Goal: Register for event/course

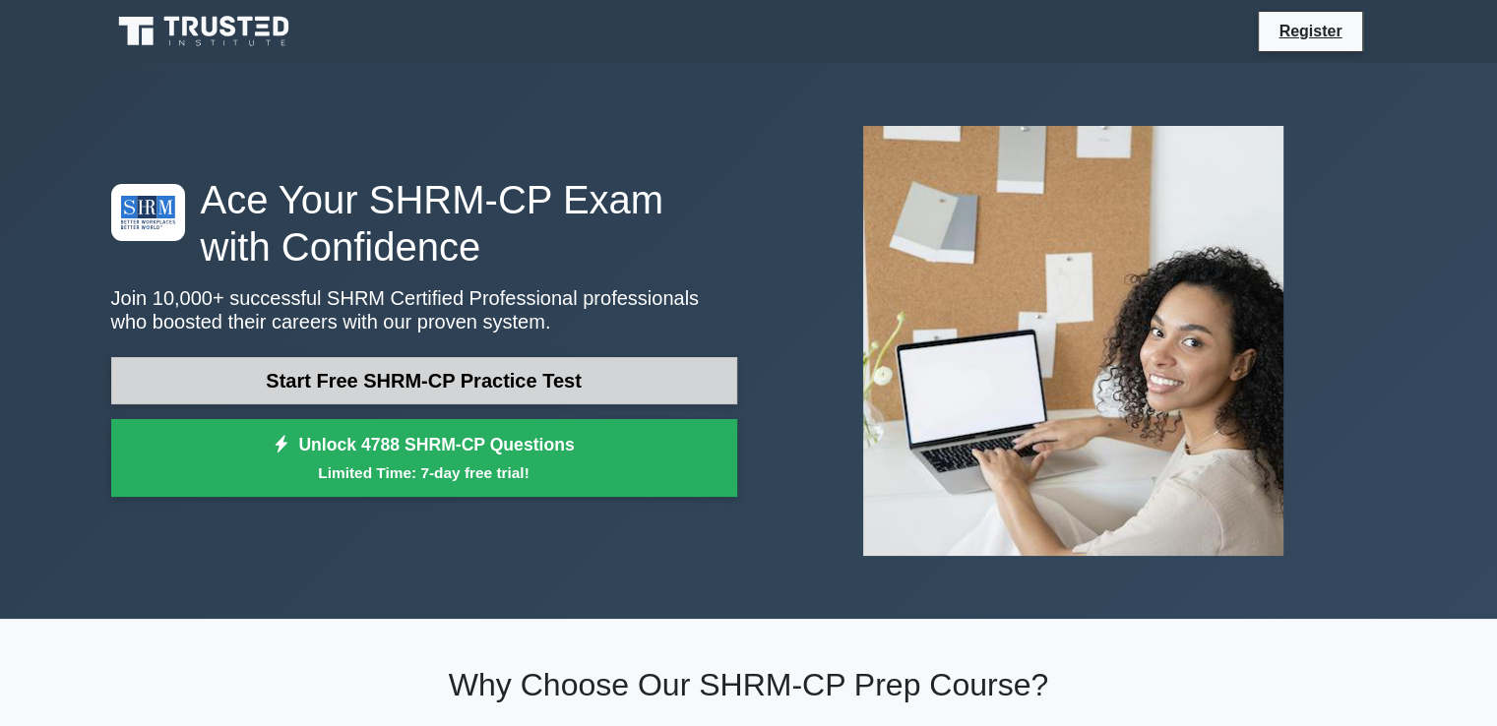
click at [512, 388] on link "Start Free SHRM-CP Practice Test" at bounding box center [424, 380] width 626 height 47
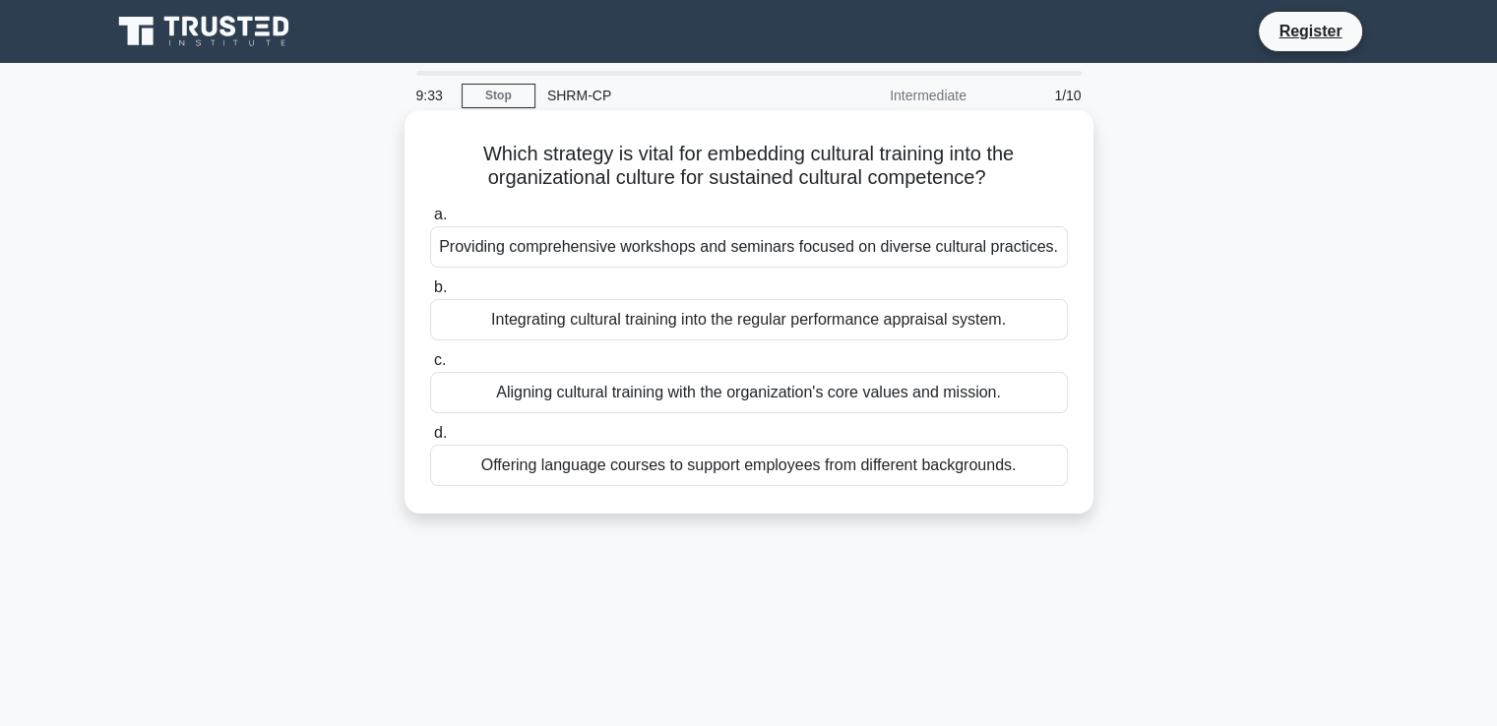
click at [705, 393] on div "Aligning cultural training with the organization's core values and mission." at bounding box center [749, 392] width 638 height 41
click at [430, 367] on input "c. Aligning cultural training with the organization's core values and mission." at bounding box center [430, 360] width 0 height 13
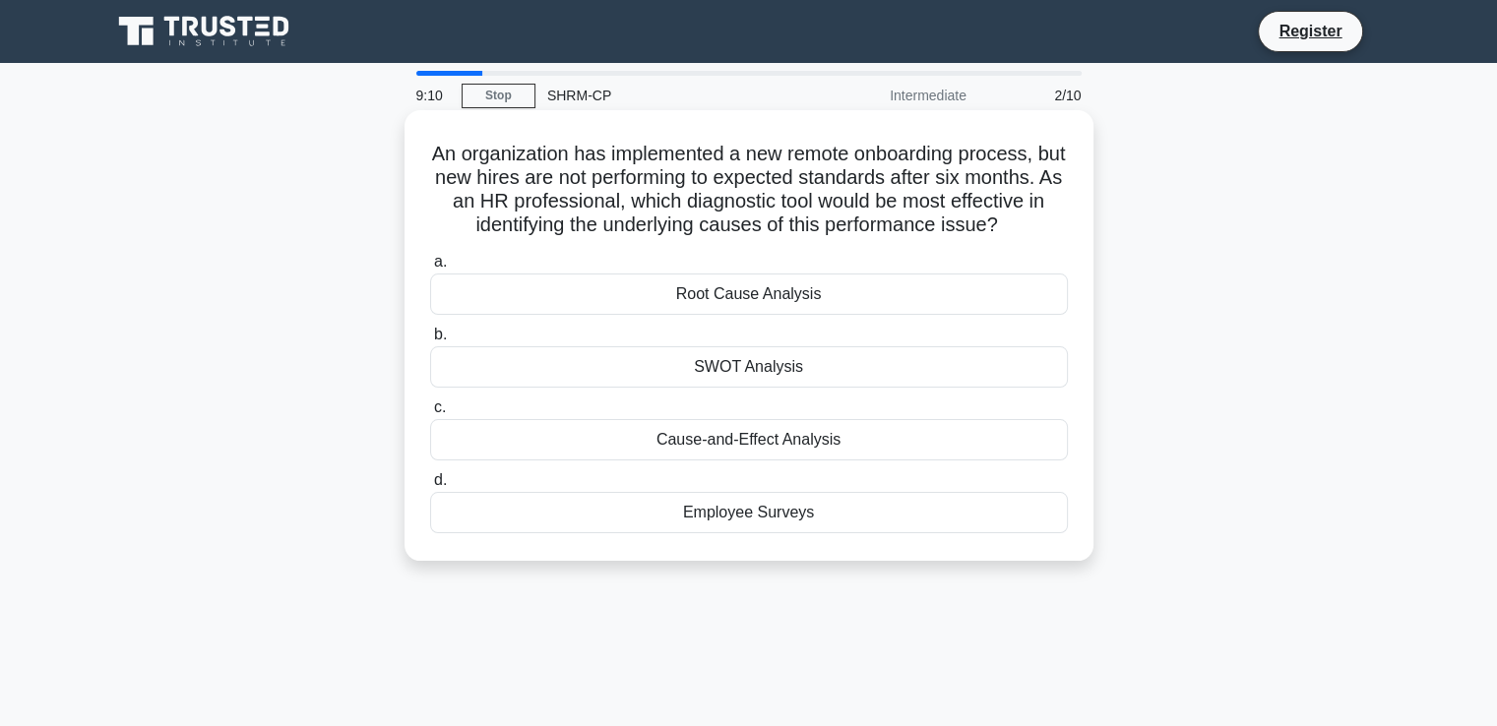
click at [797, 315] on div "Root Cause Analysis" at bounding box center [749, 294] width 638 height 41
click at [430, 269] on input "a. Root Cause Analysis" at bounding box center [430, 262] width 0 height 13
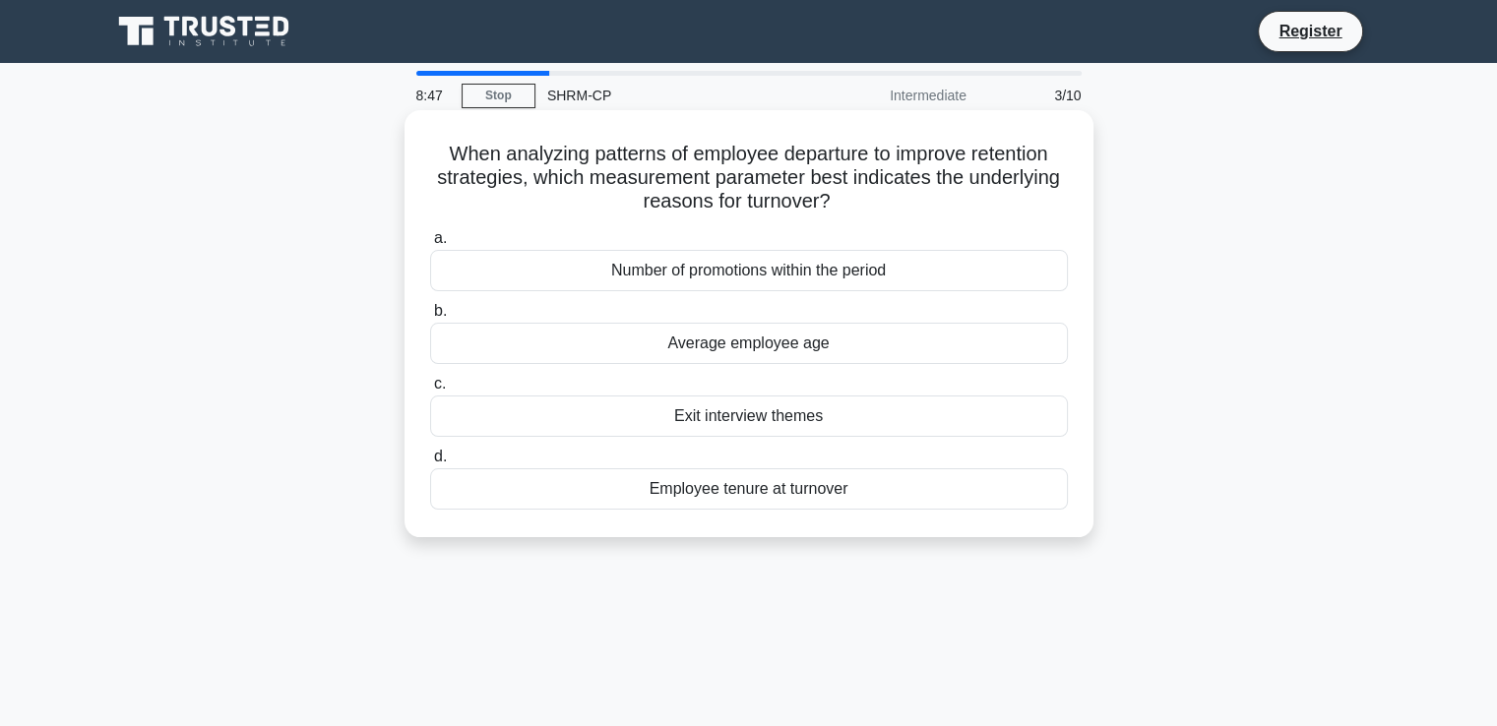
click at [798, 419] on div "Exit interview themes" at bounding box center [749, 416] width 638 height 41
click at [430, 391] on input "c. Exit interview themes" at bounding box center [430, 384] width 0 height 13
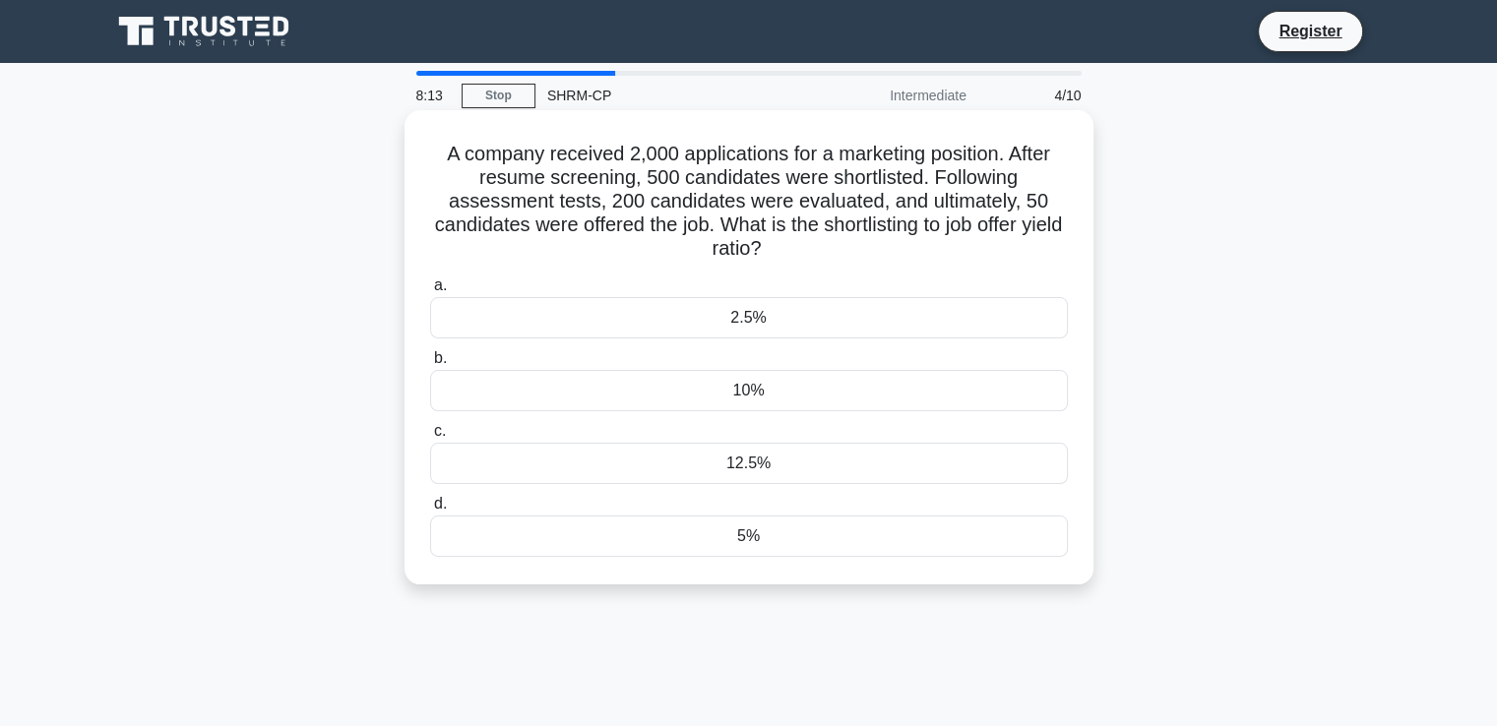
click at [745, 399] on div "10%" at bounding box center [749, 390] width 638 height 41
click at [430, 365] on input "b. 10%" at bounding box center [430, 358] width 0 height 13
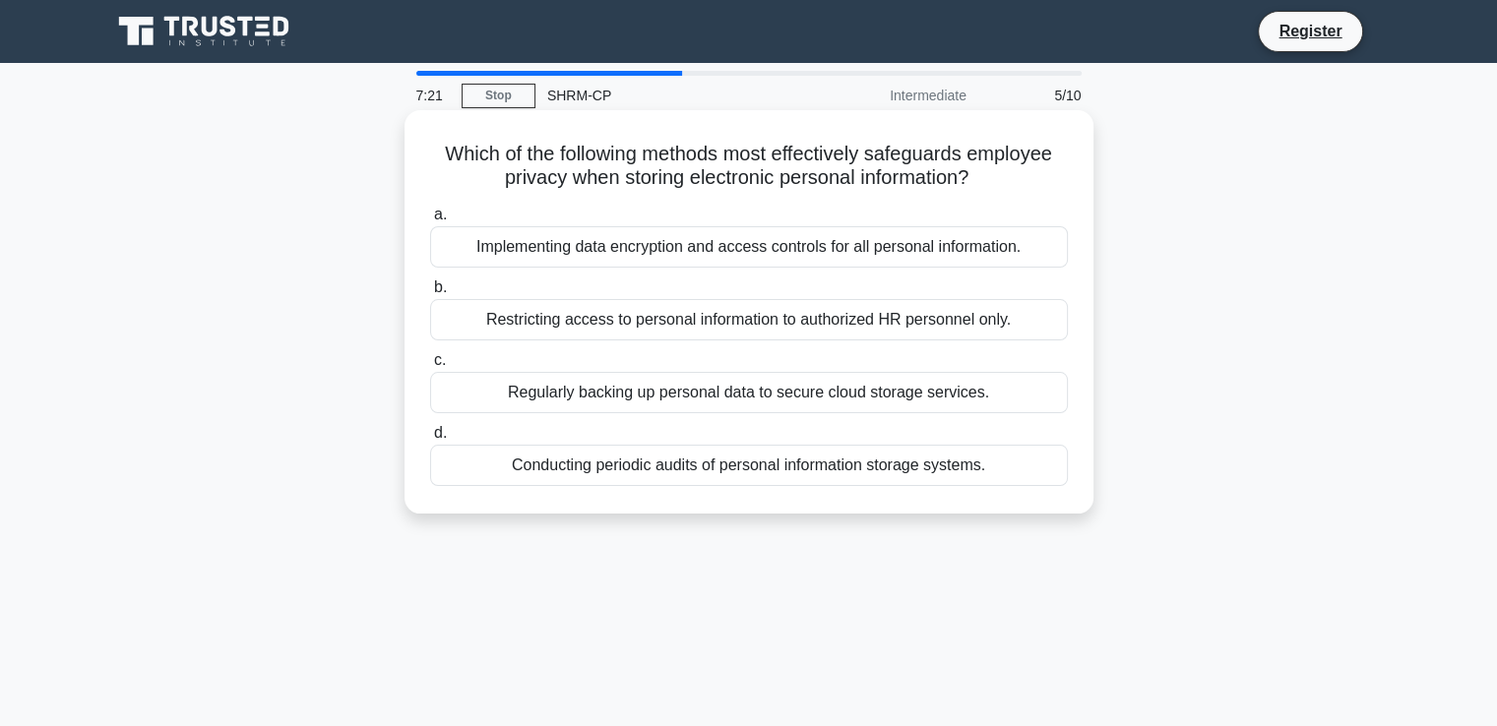
click at [925, 463] on div "Conducting periodic audits of personal information storage systems." at bounding box center [749, 465] width 638 height 41
click at [430, 440] on input "d. Conducting periodic audits of personal information storage systems." at bounding box center [430, 433] width 0 height 13
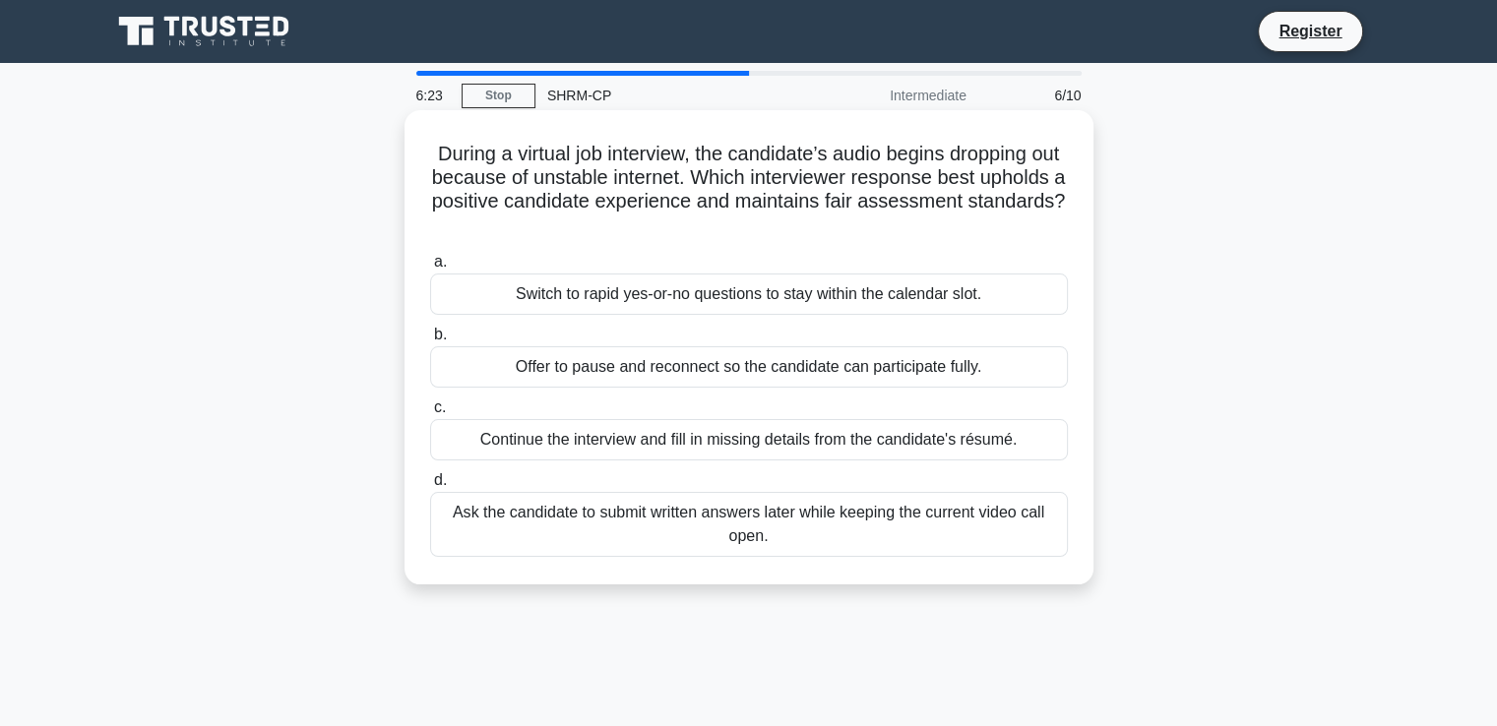
click at [782, 372] on div "Offer to pause and reconnect so the candidate can participate fully." at bounding box center [749, 366] width 638 height 41
click at [430, 342] on input "b. Offer to pause and reconnect so the candidate can participate fully." at bounding box center [430, 335] width 0 height 13
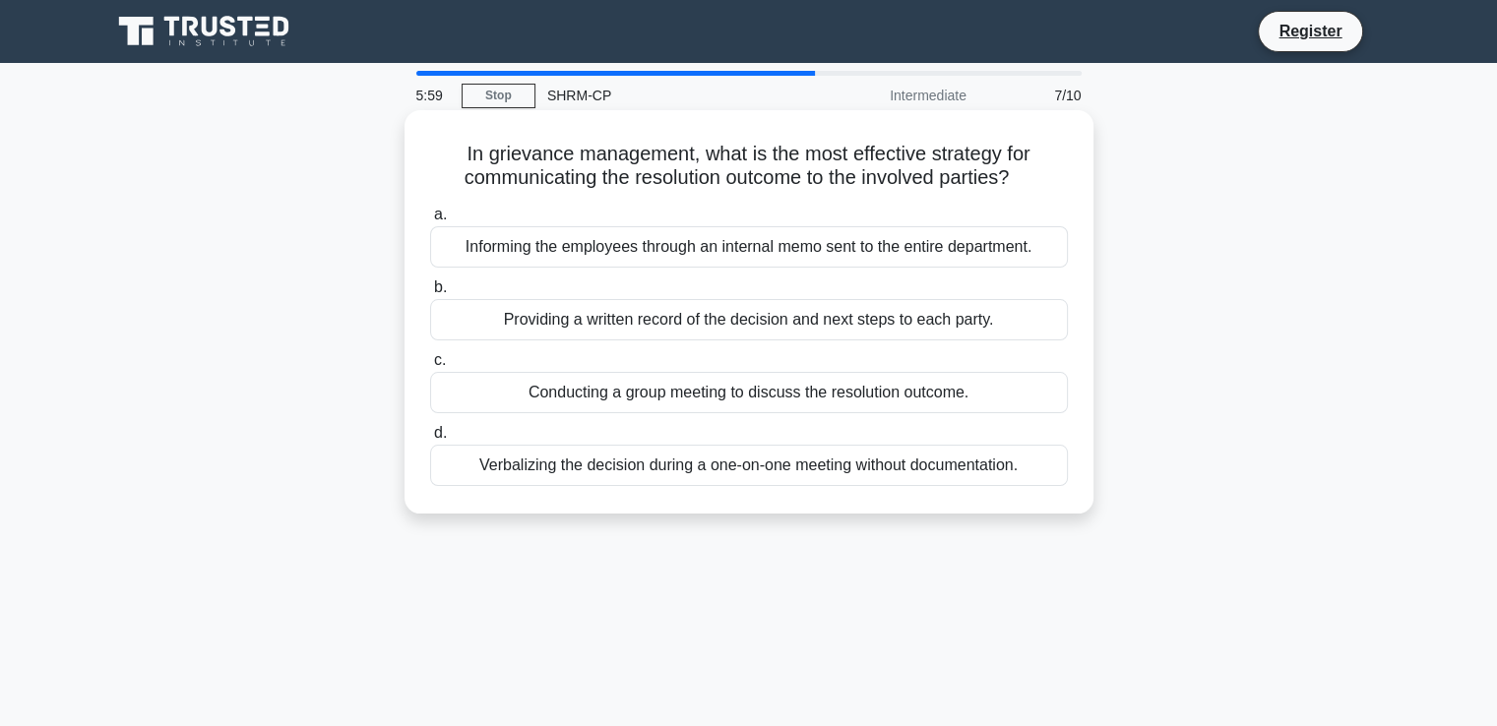
click at [826, 349] on label "c. Conducting a group meeting to discuss the resolution outcome." at bounding box center [749, 380] width 638 height 65
click at [430, 354] on input "c. Conducting a group meeting to discuss the resolution outcome." at bounding box center [430, 360] width 0 height 13
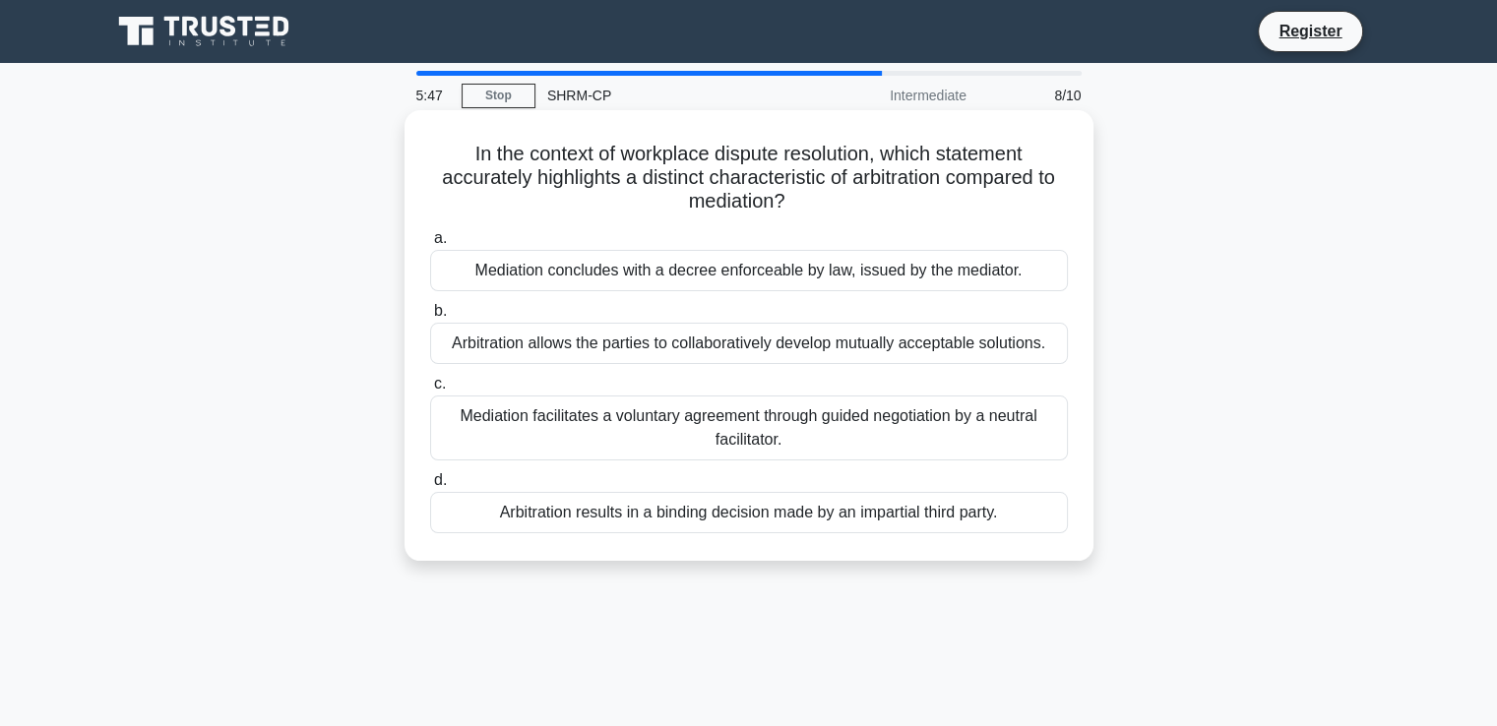
click at [827, 425] on div "Mediation facilitates a voluntary agreement through guided negotiation by a neu…" at bounding box center [749, 428] width 638 height 65
click at [430, 391] on input "c. Mediation facilitates a voluntary agreement through guided negotiation by a …" at bounding box center [430, 384] width 0 height 13
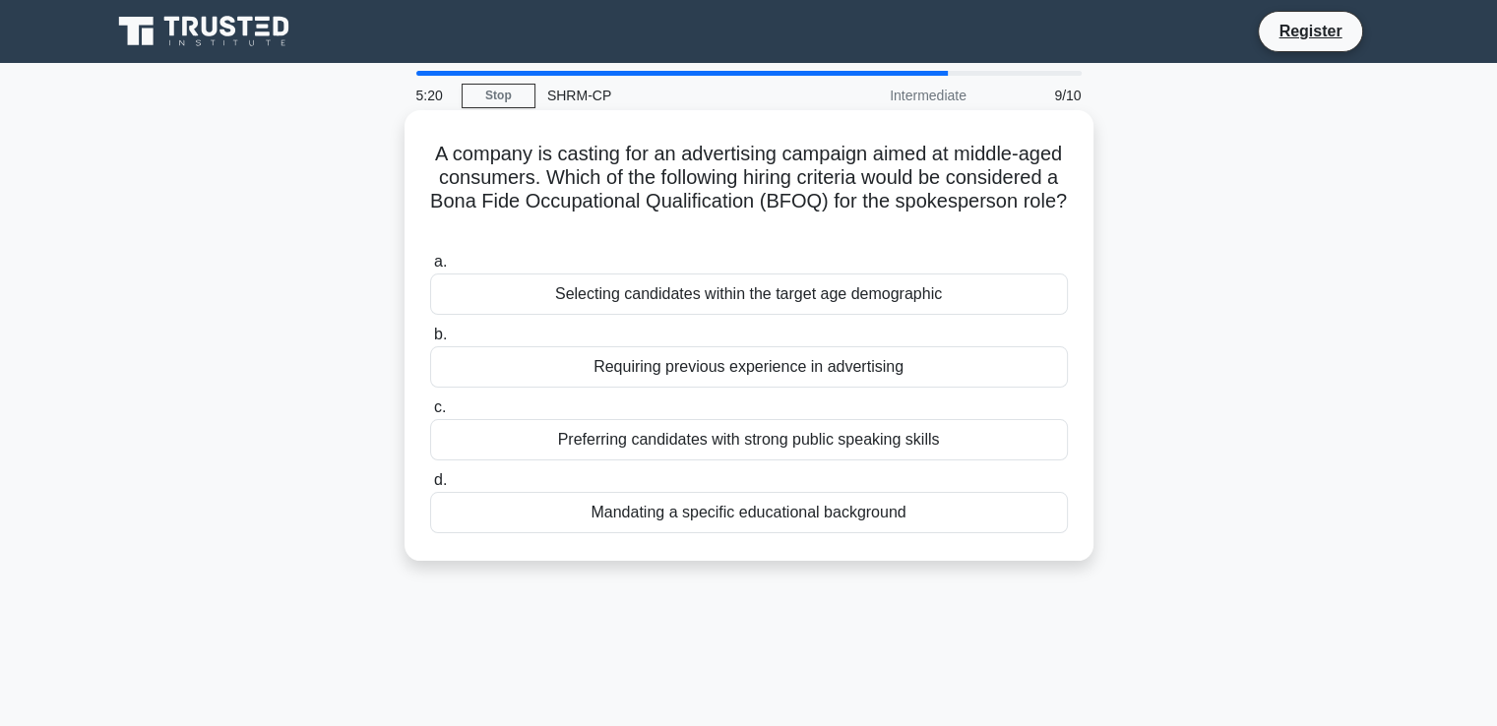
click at [839, 513] on div "Mandating a specific educational background" at bounding box center [749, 512] width 638 height 41
click at [430, 487] on input "d. Mandating a specific educational background" at bounding box center [430, 480] width 0 height 13
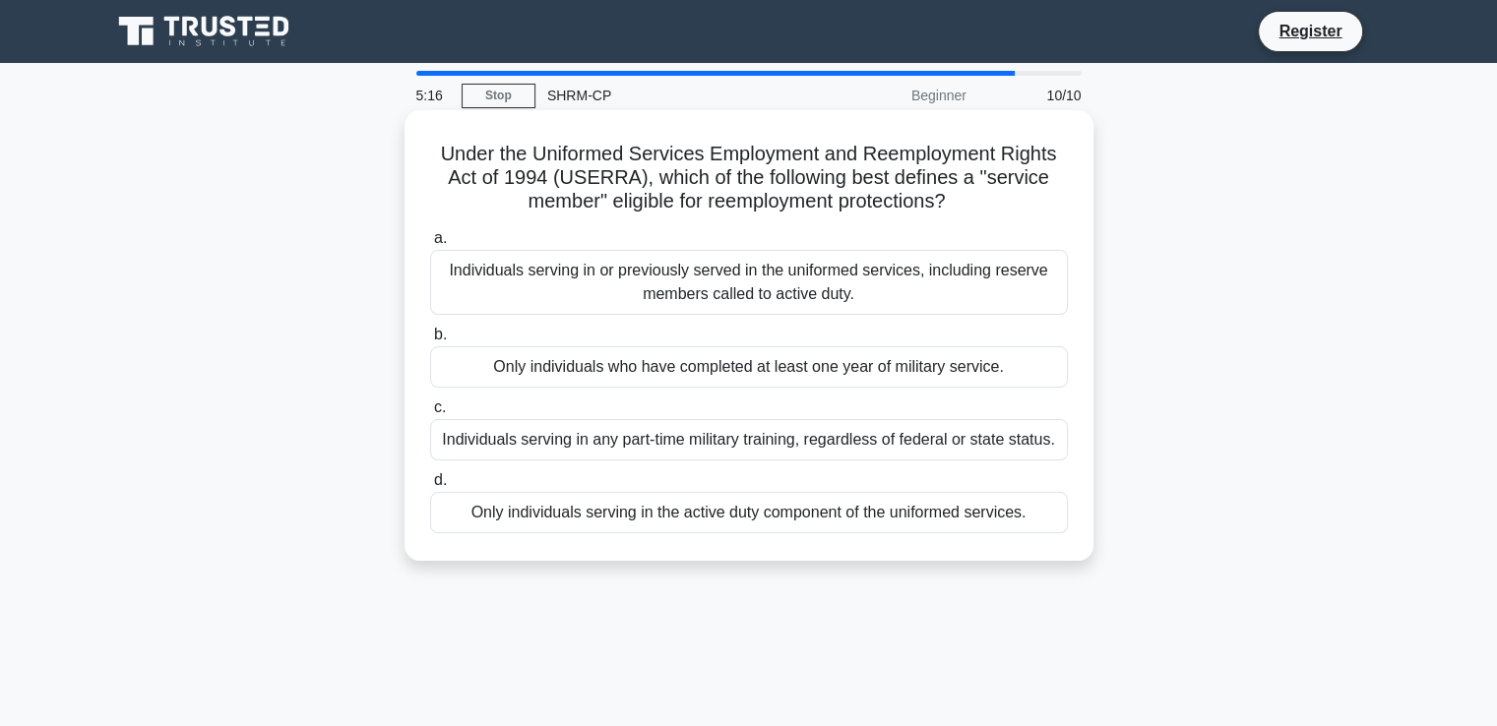
click at [875, 281] on div "Individuals serving in or previously served in the uniformed services, includin…" at bounding box center [749, 282] width 638 height 65
click at [430, 245] on input "a. Individuals serving in or previously served in the uniformed services, inclu…" at bounding box center [430, 238] width 0 height 13
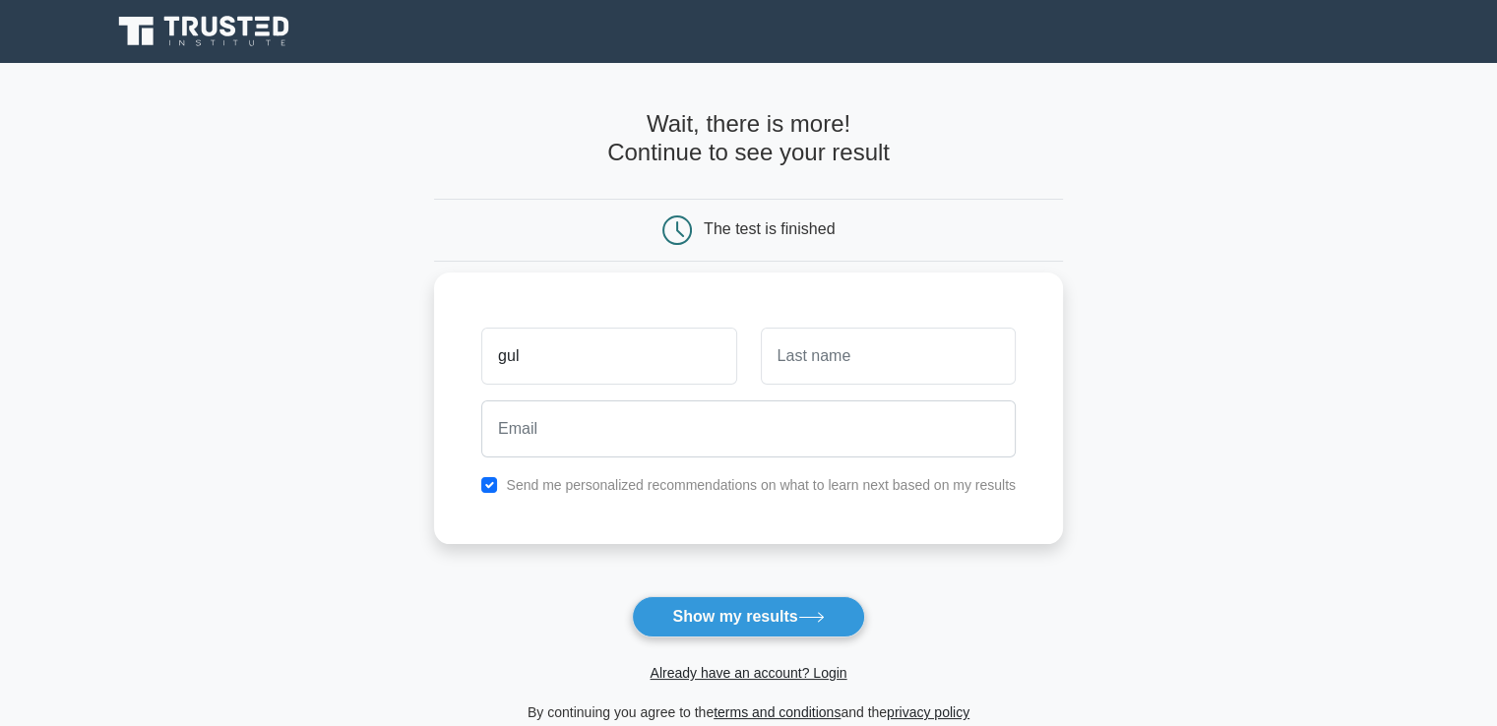
type input "Gulnara"
click at [824, 375] on input "text" at bounding box center [888, 356] width 255 height 57
type input "Jafarli"
click at [810, 460] on div at bounding box center [748, 429] width 558 height 73
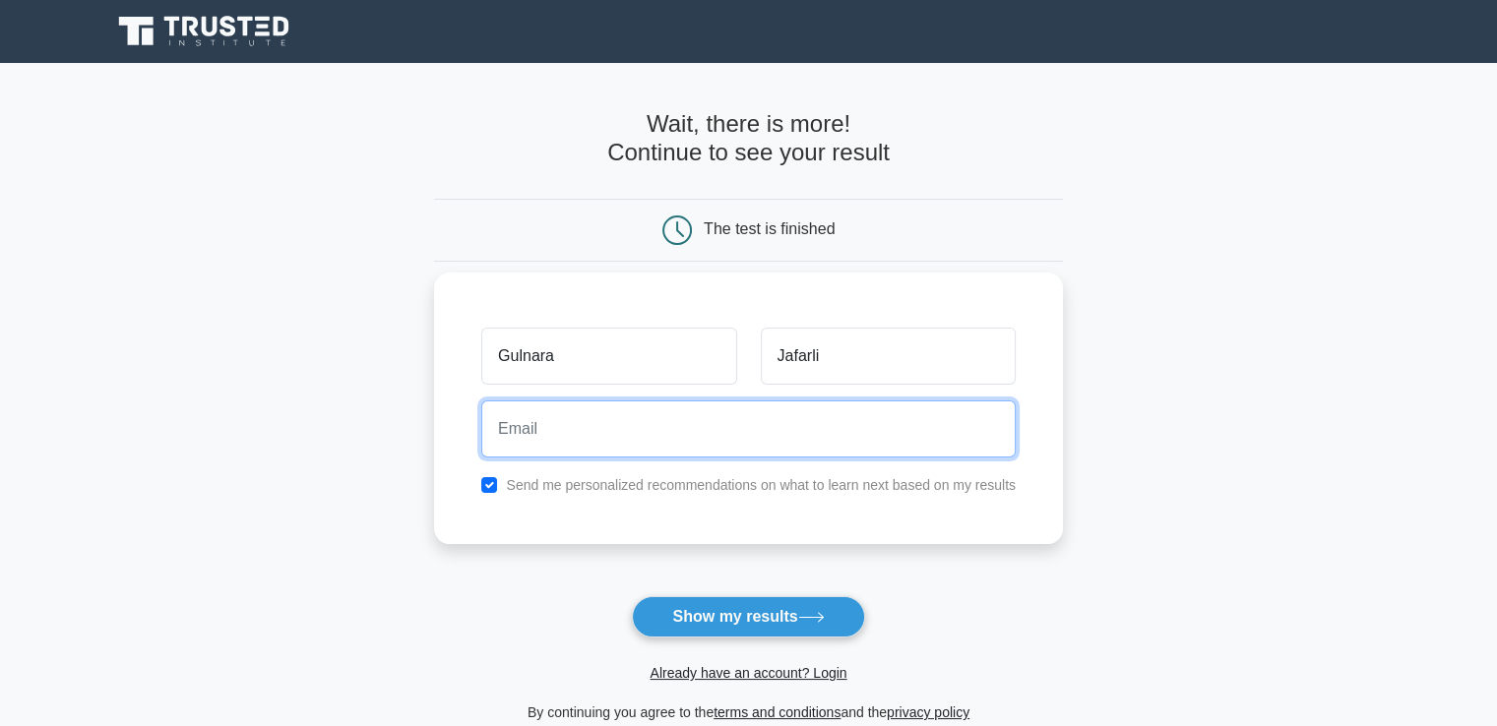
click at [788, 420] on input "email" at bounding box center [748, 429] width 534 height 57
type input "gulnarajafarli1@gmail.com"
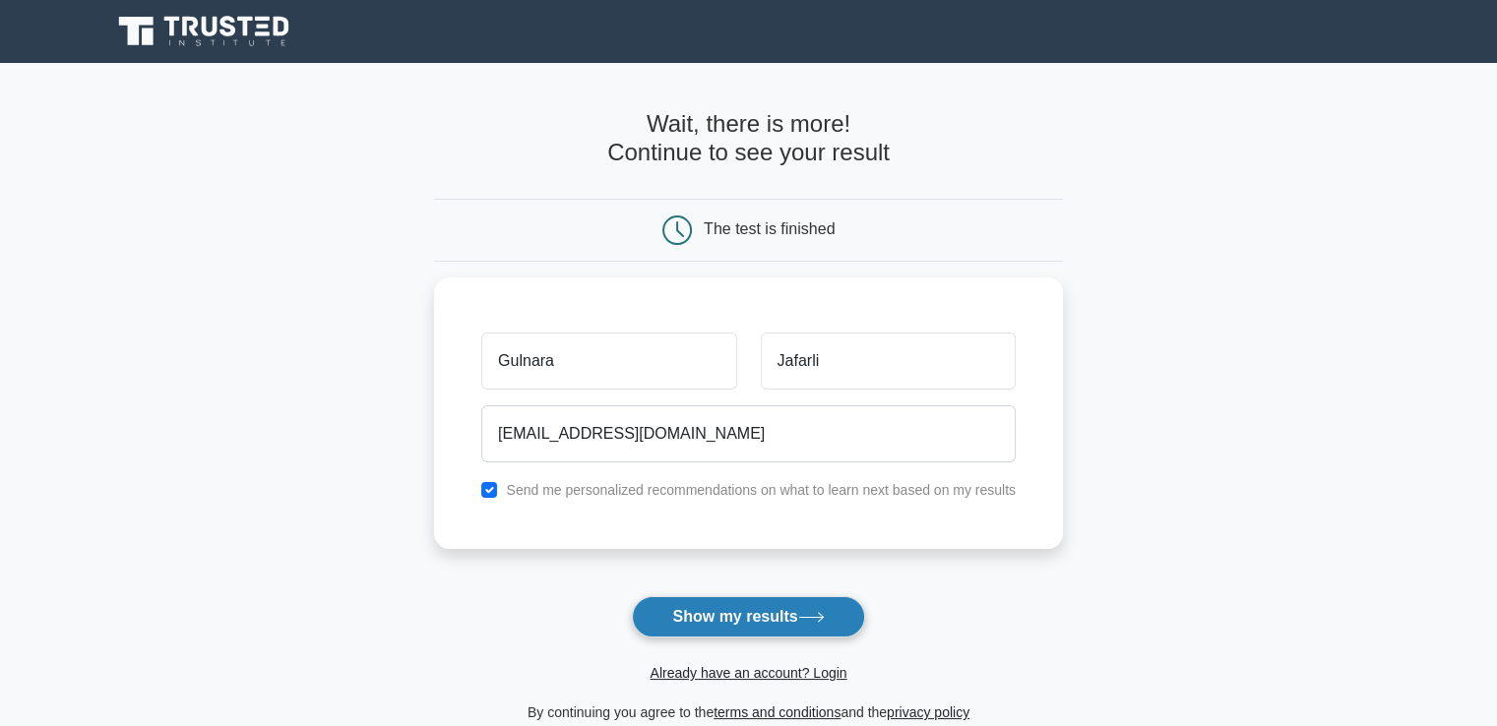
click at [771, 623] on button "Show my results" at bounding box center [748, 616] width 232 height 41
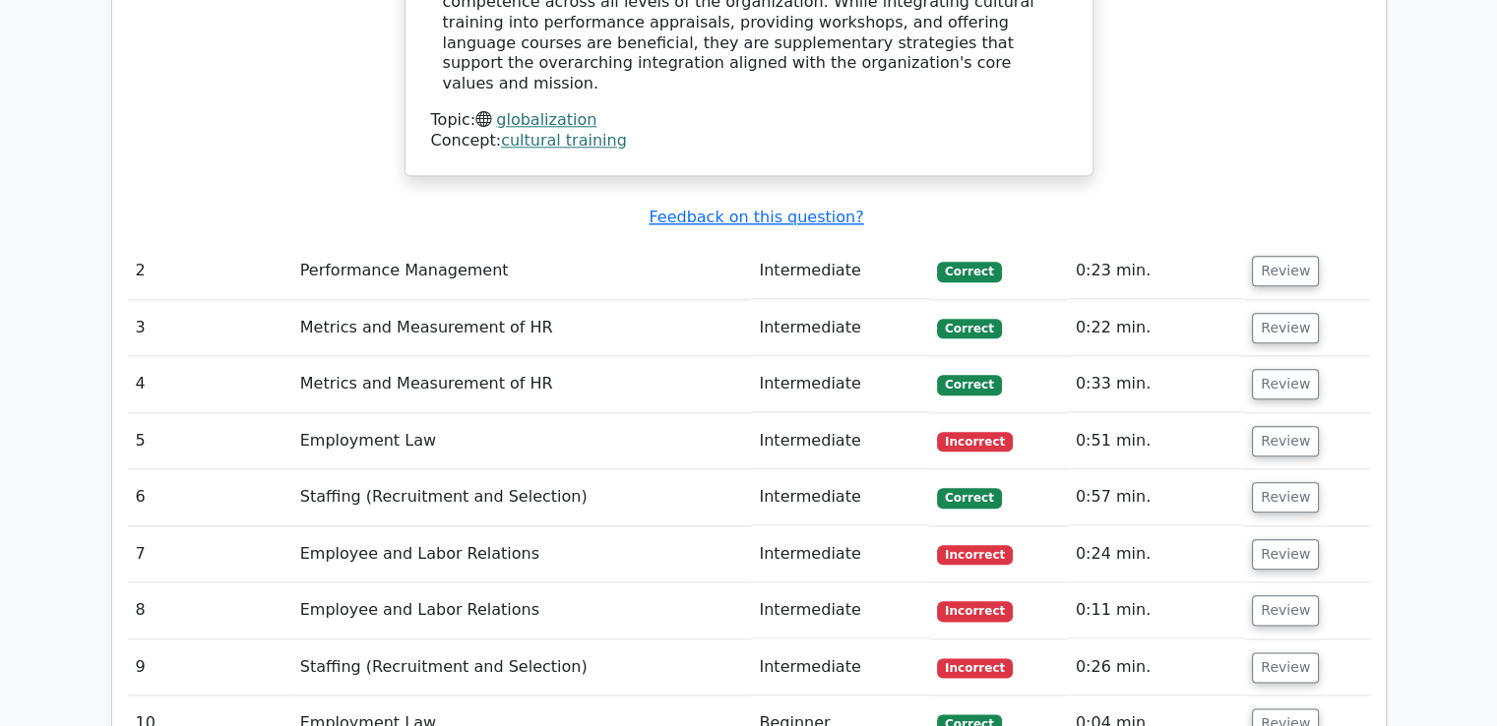
scroll to position [2244, 0]
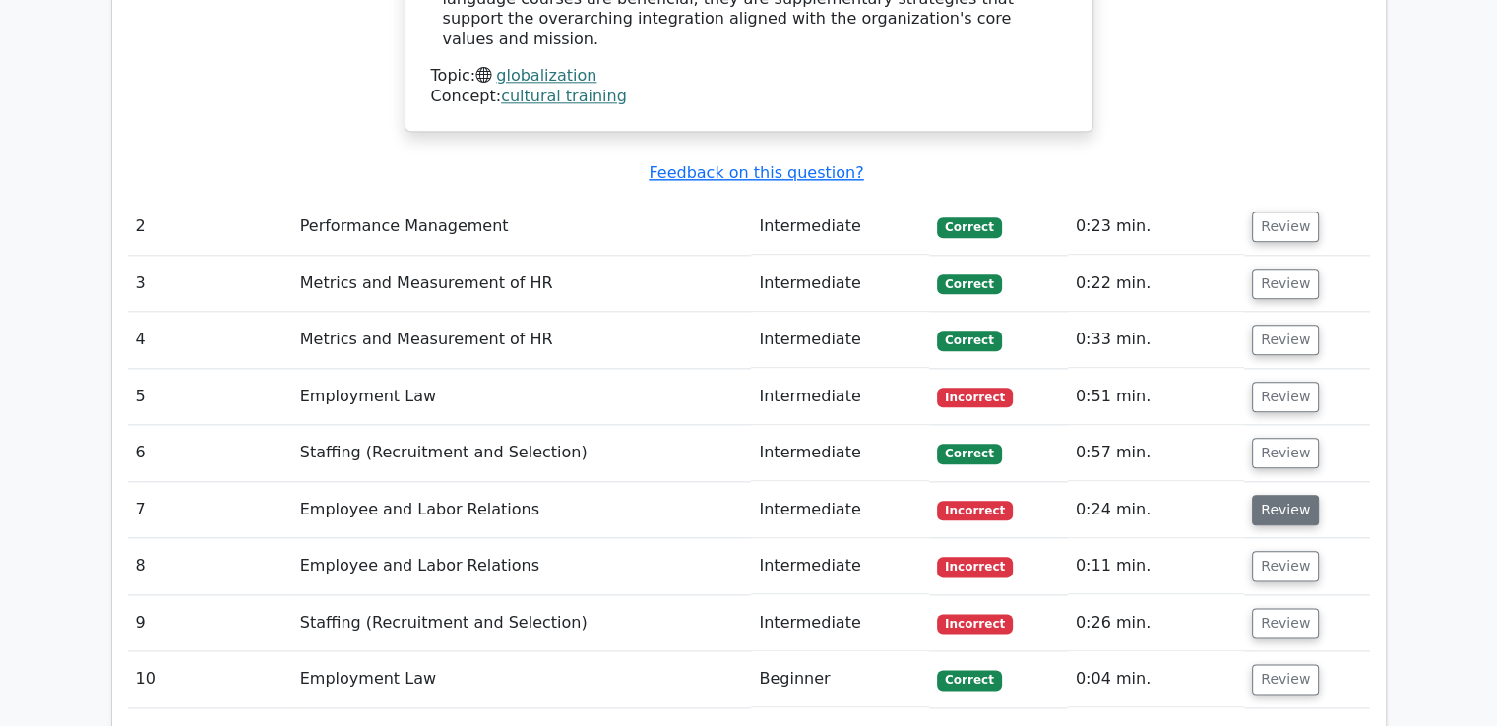
click at [1268, 495] on button "Review" at bounding box center [1285, 510] width 67 height 31
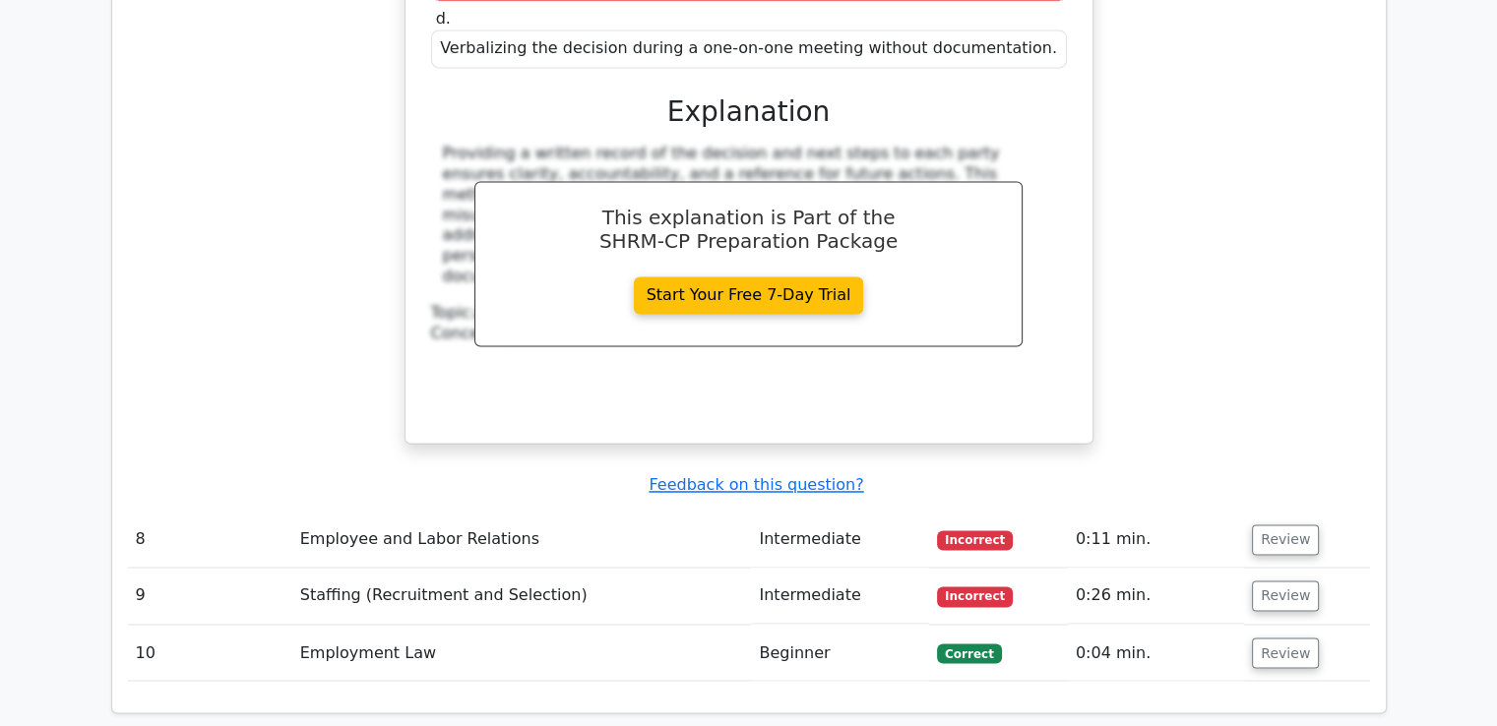
scroll to position [3189, 0]
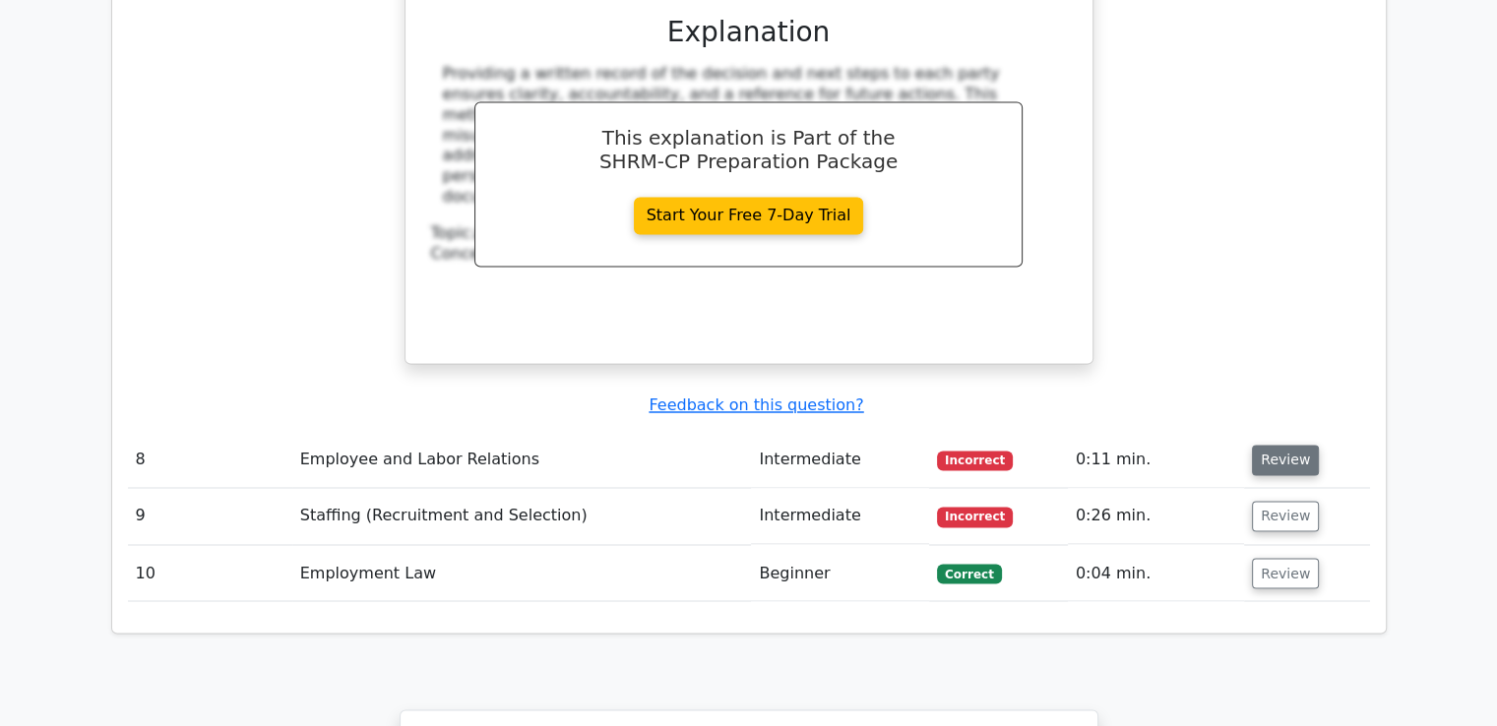
click at [1296, 445] on button "Review" at bounding box center [1285, 460] width 67 height 31
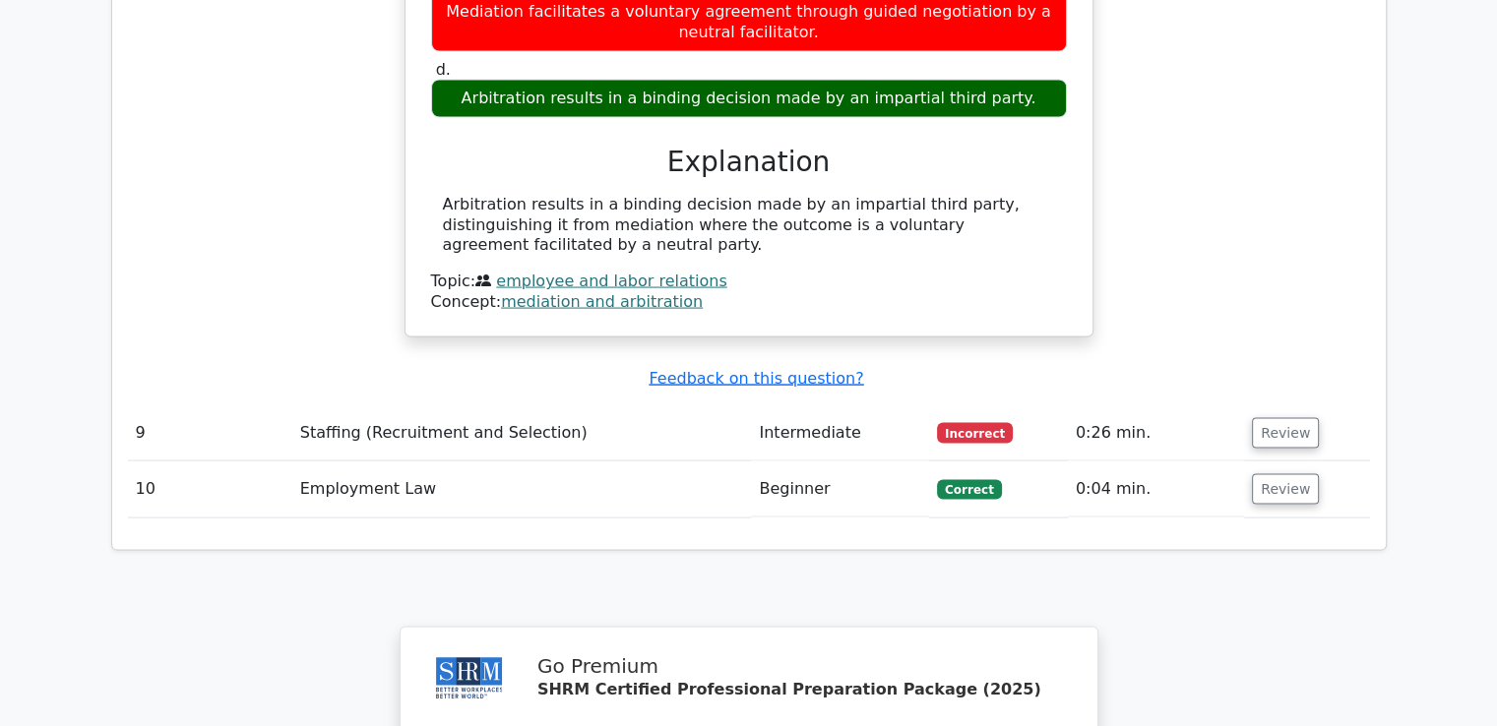
scroll to position [4016, 0]
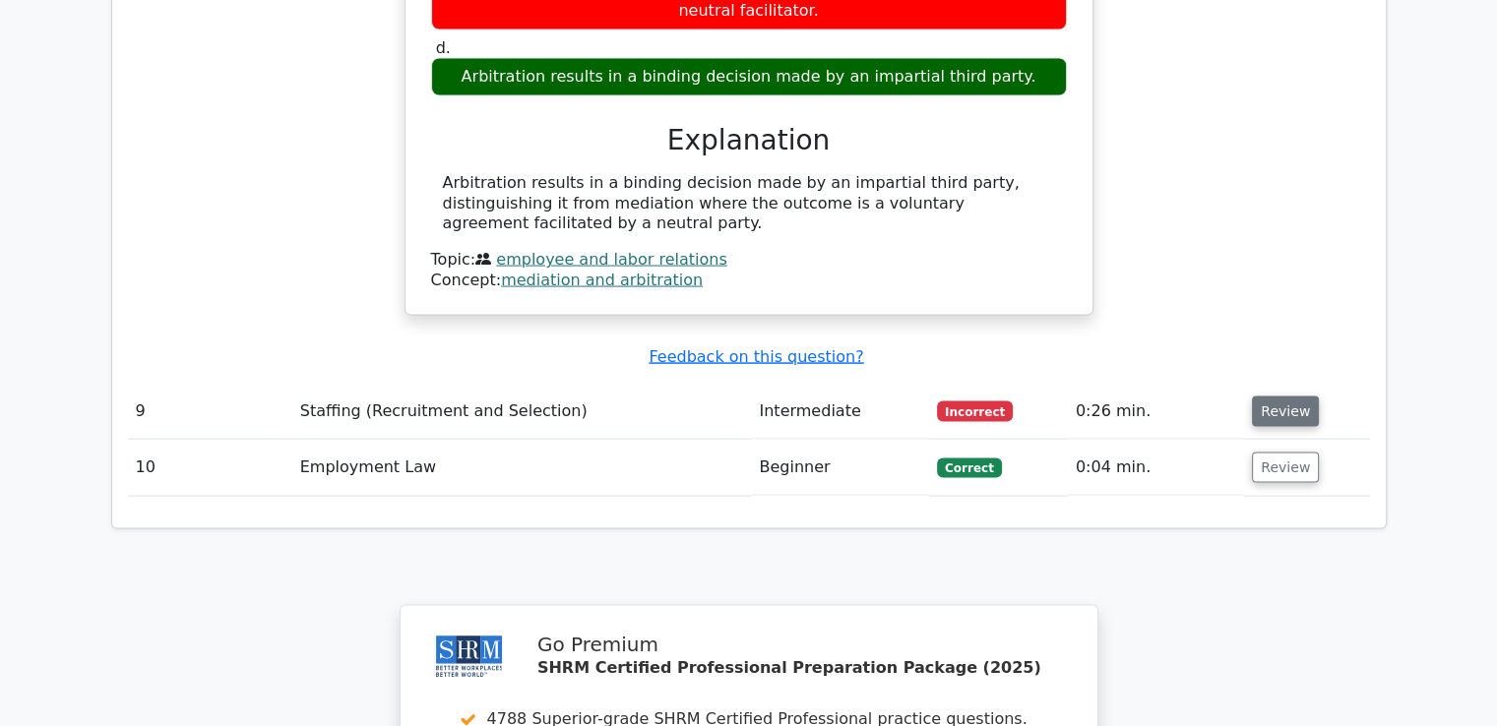
click at [1279, 397] on button "Review" at bounding box center [1285, 412] width 67 height 31
